Goal: Contribute content

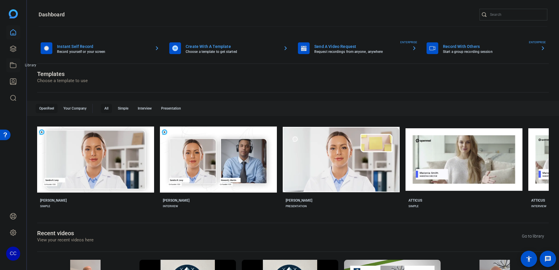
click at [12, 67] on icon at bounding box center [13, 65] width 7 height 7
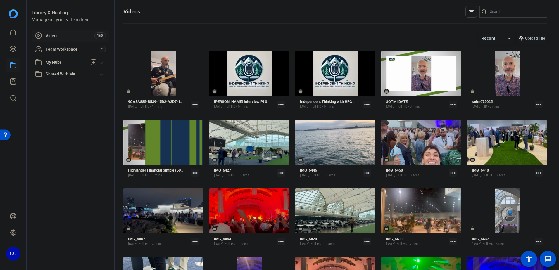
click at [536, 34] on span at bounding box center [532, 38] width 31 height 14
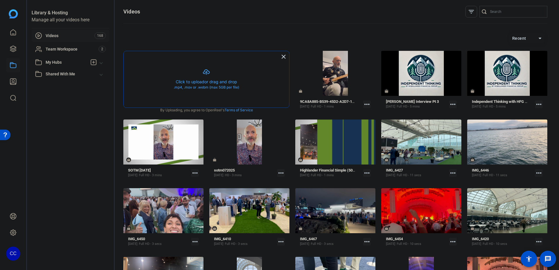
click at [194, 85] on button "button" at bounding box center [206, 79] width 165 height 56
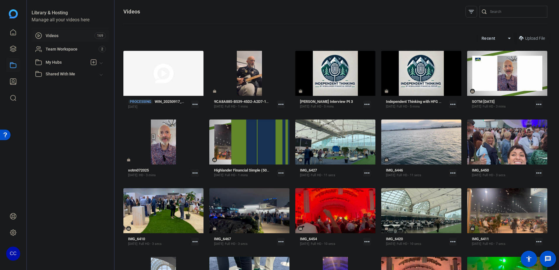
click at [525, 37] on span "Upload File" at bounding box center [535, 38] width 20 height 6
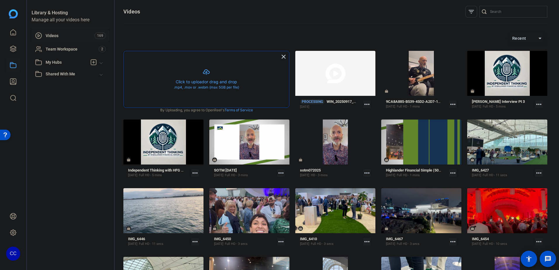
click at [194, 81] on button "button" at bounding box center [206, 79] width 165 height 56
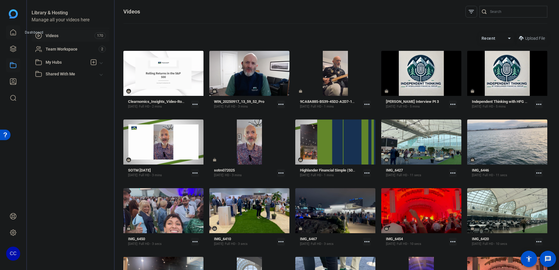
click at [11, 33] on icon at bounding box center [13, 33] width 5 height 6
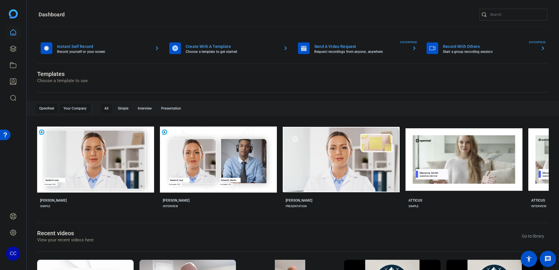
click at [85, 109] on div "Your Company" at bounding box center [75, 108] width 30 height 9
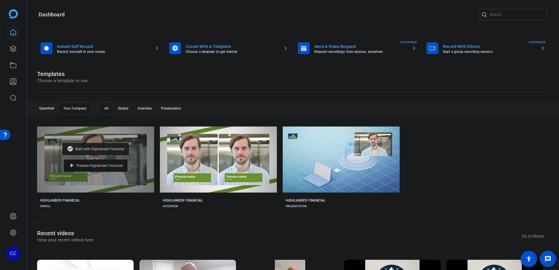
click at [113, 149] on span "Start with Highlander Financial" at bounding box center [99, 149] width 49 height 4
